Goal: Information Seeking & Learning: Learn about a topic

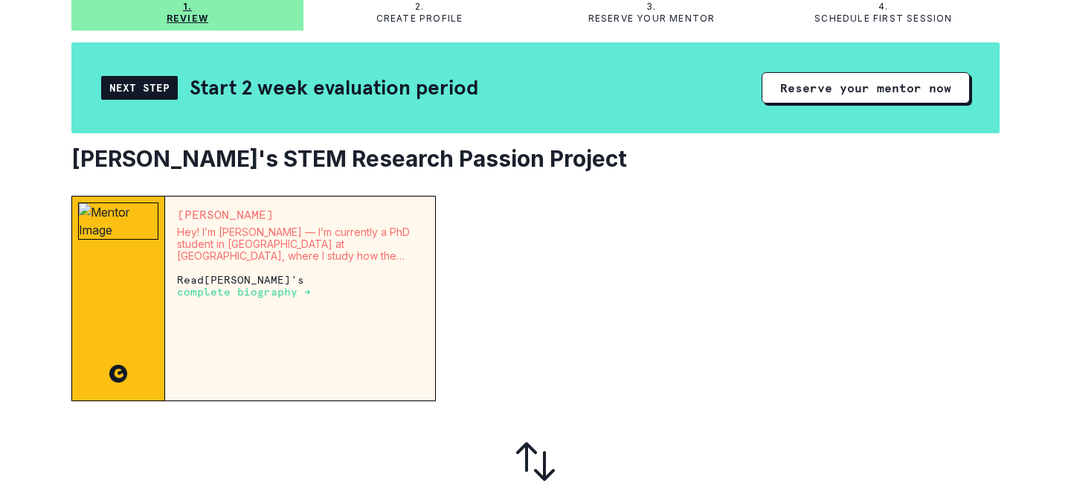
scroll to position [109, 0]
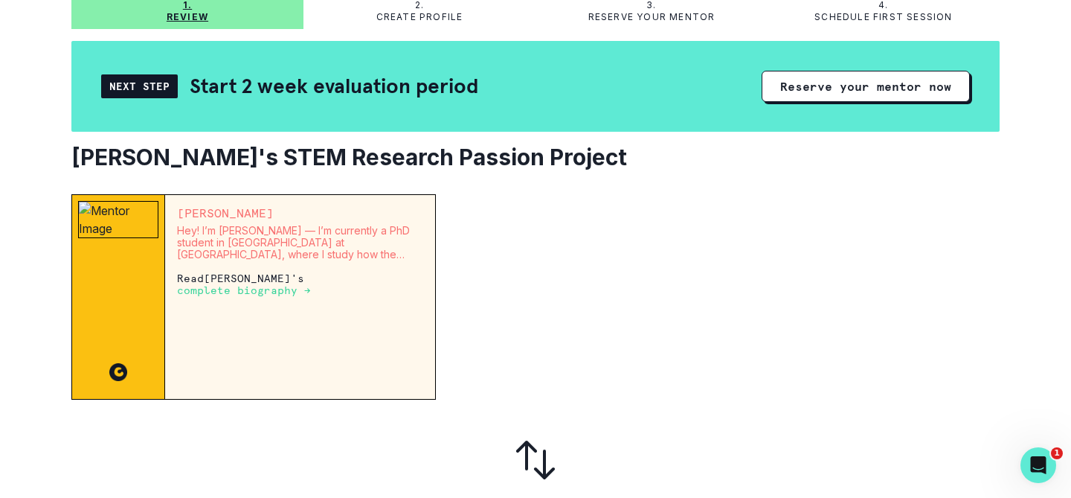
click at [240, 290] on p "complete biography →" at bounding box center [244, 290] width 134 height 12
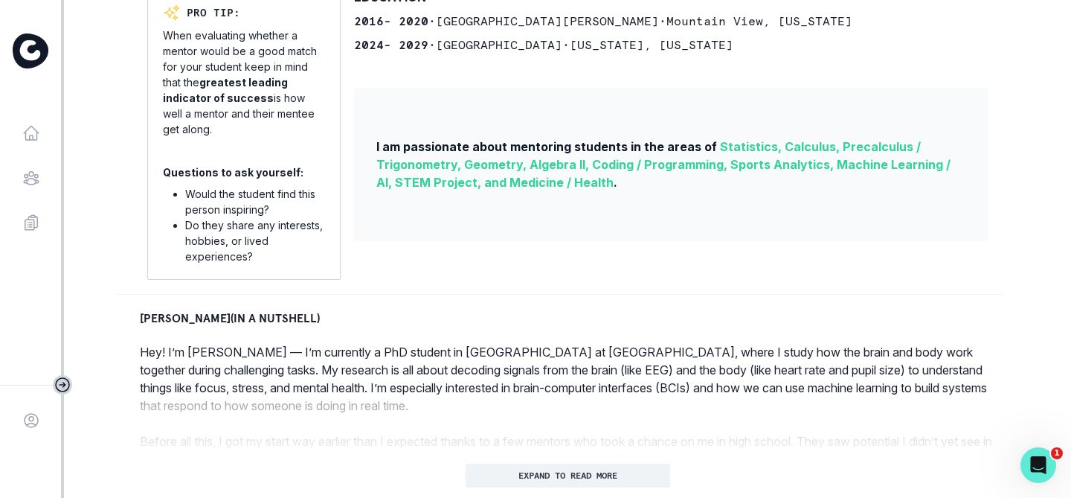
scroll to position [487, 0]
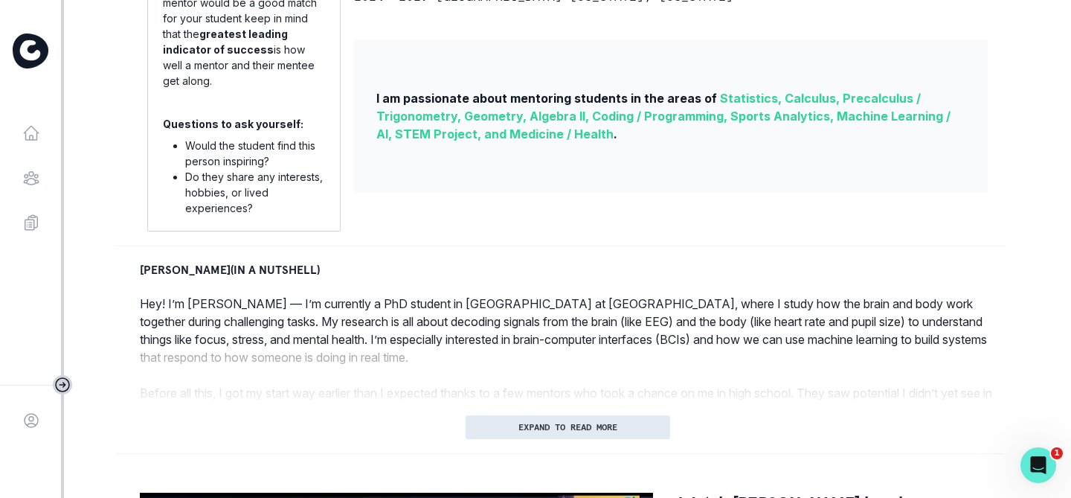
click at [585, 418] on button "EXPAND TO READ MORE" at bounding box center [568, 427] width 205 height 24
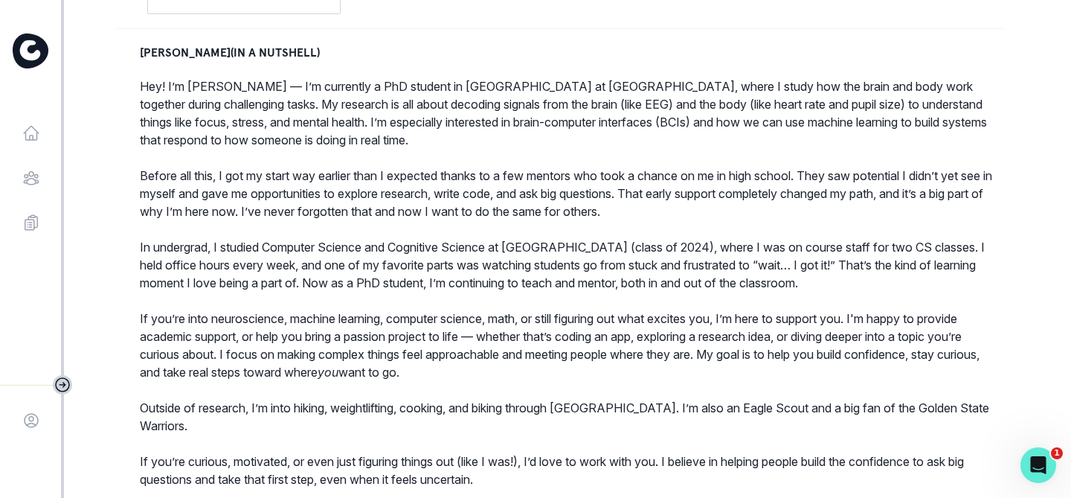
scroll to position [0, 0]
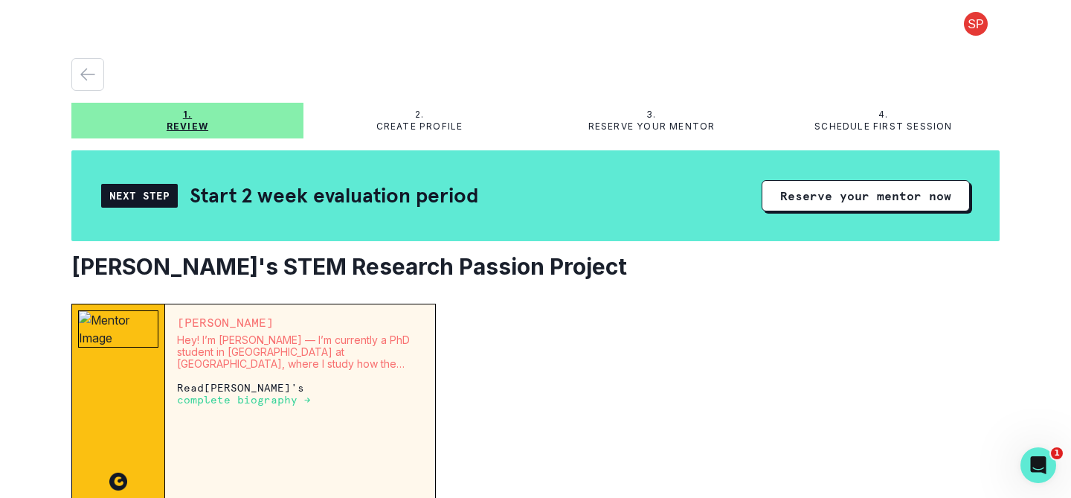
scroll to position [135, 0]
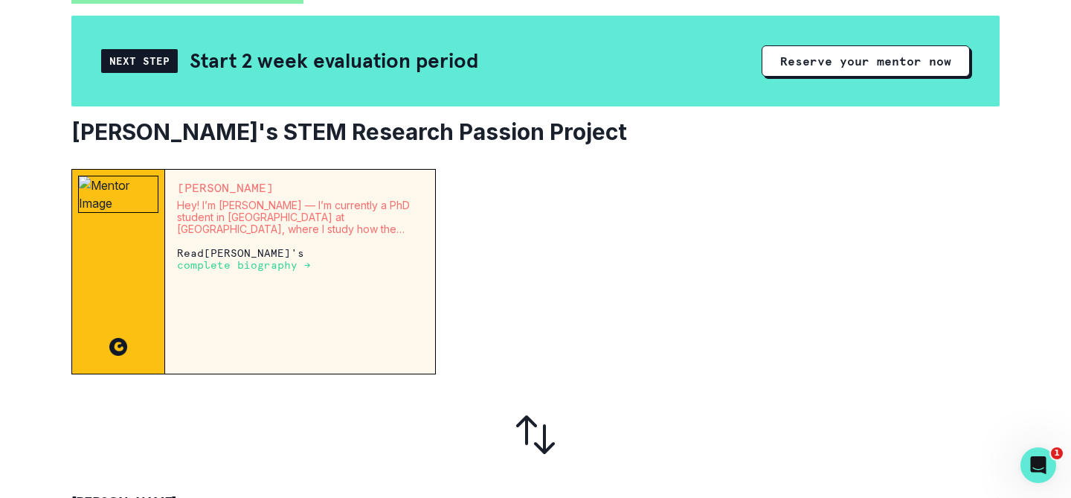
drag, startPoint x: 236, startPoint y: 188, endPoint x: 312, endPoint y: 188, distance: 75.9
click at [312, 188] on p "Anirudh Natarajan" at bounding box center [300, 188] width 246 height 12
copy p "Natarajan"
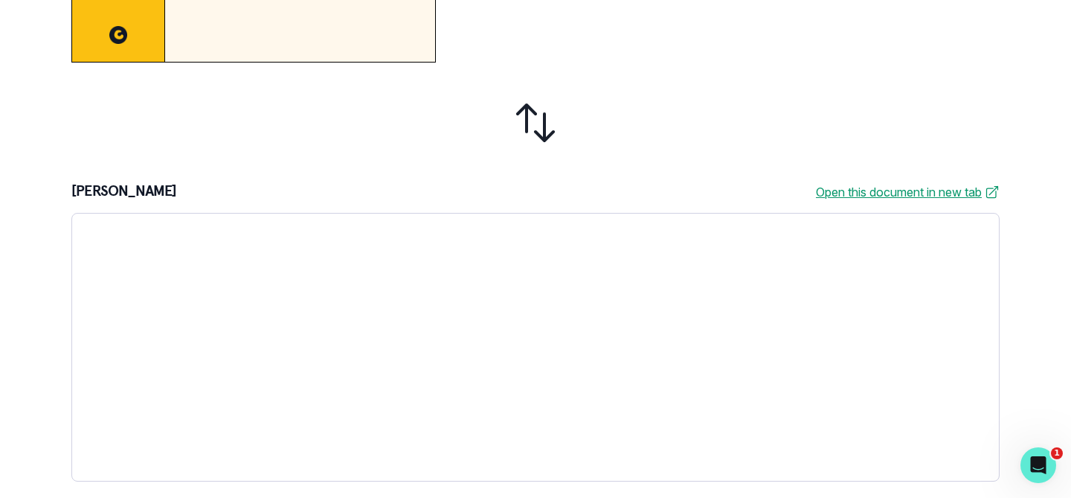
scroll to position [449, 0]
click at [830, 187] on link "Open this document in new tab" at bounding box center [908, 191] width 184 height 18
